Goal: Navigation & Orientation: Find specific page/section

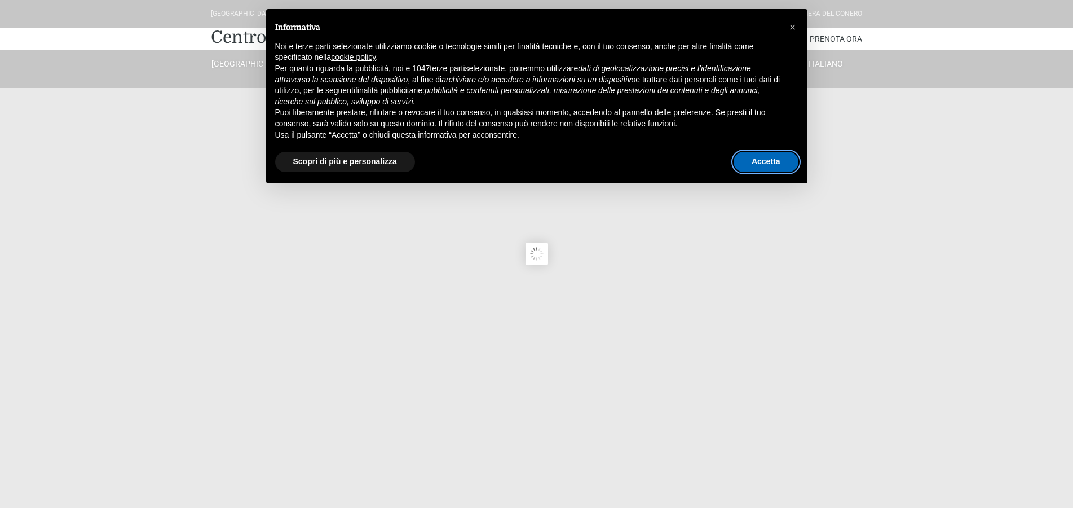
drag, startPoint x: 771, startPoint y: 161, endPoint x: 592, endPoint y: 176, distance: 179.4
click at [771, 162] on button "Accetta" at bounding box center [766, 162] width 65 height 20
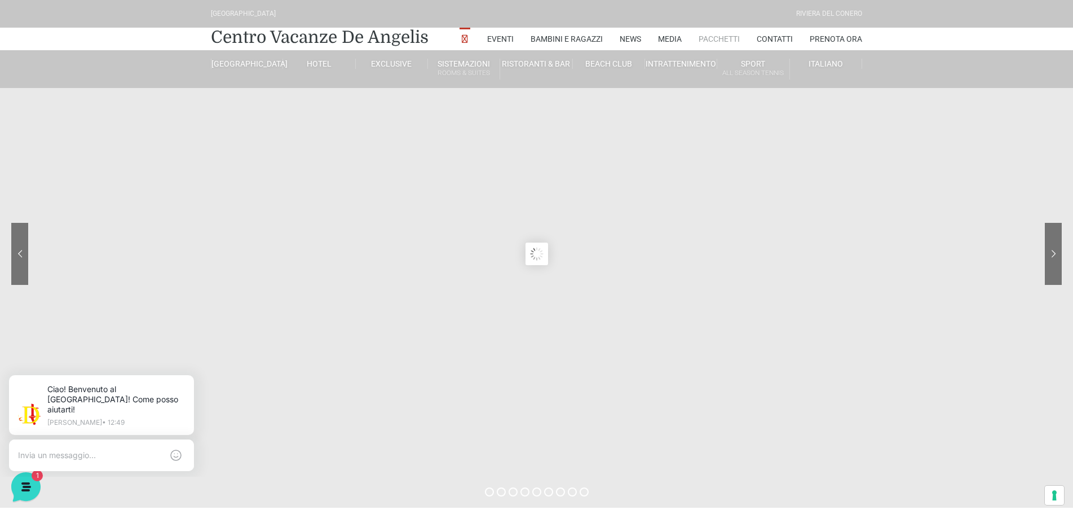
click at [721, 34] on link "Pacchetti" at bounding box center [719, 39] width 41 height 23
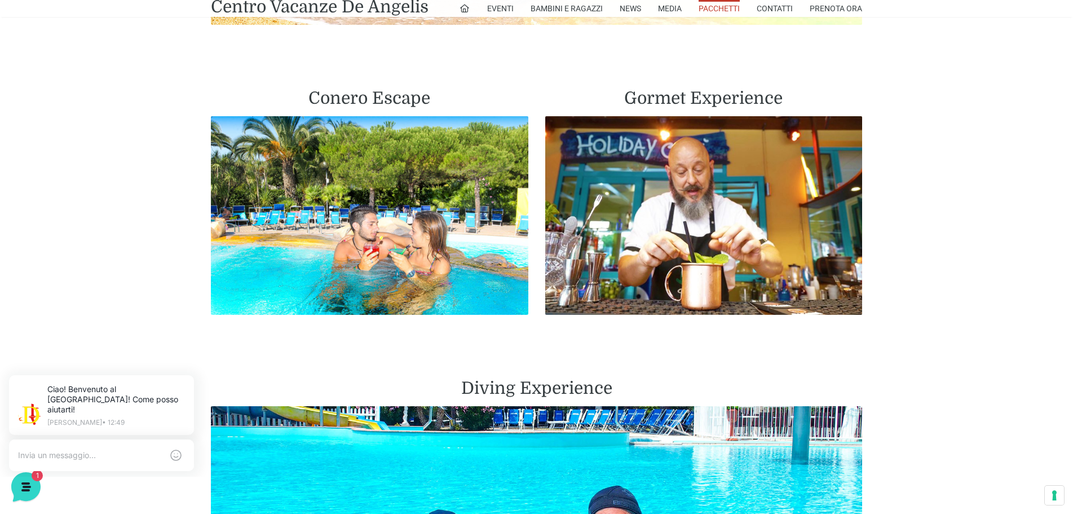
scroll to position [1692, 0]
